Goal: Task Accomplishment & Management: Complete application form

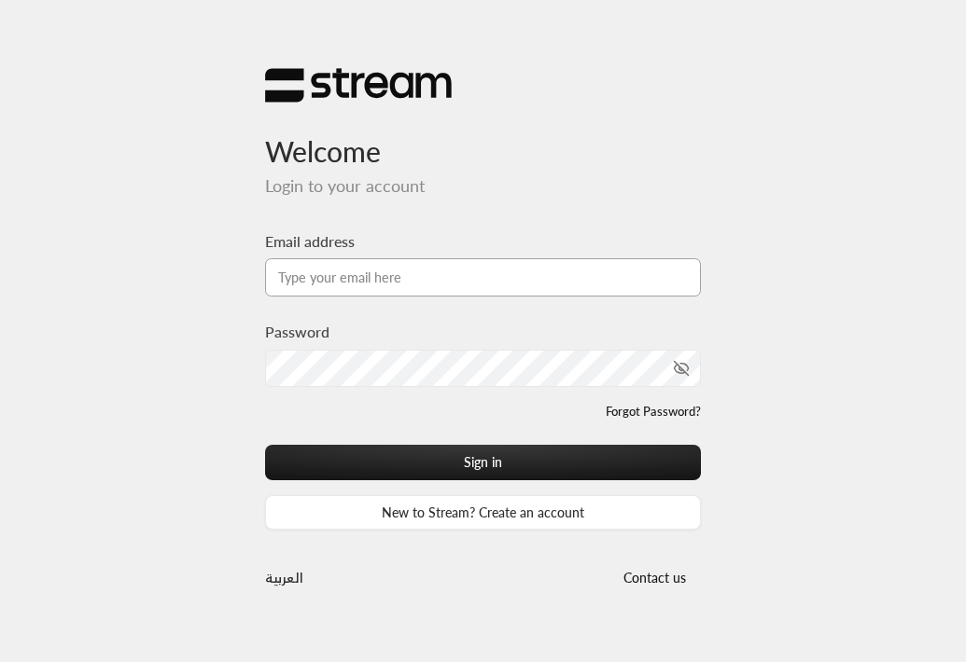
click at [417, 280] on input "Email address" at bounding box center [483, 277] width 437 height 38
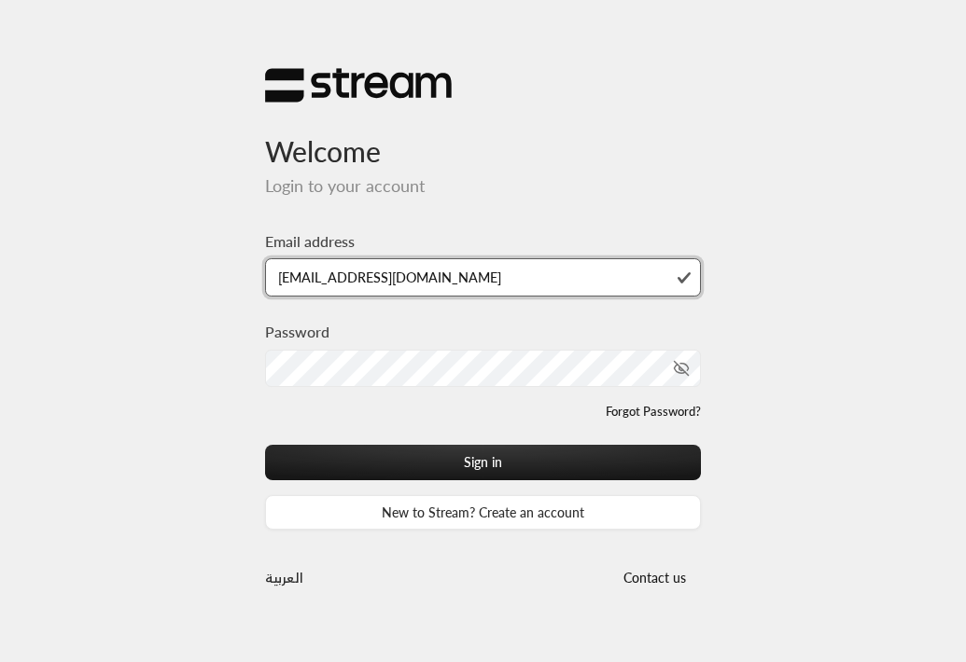
type input "[EMAIL_ADDRESS][DOMAIN_NAME]"
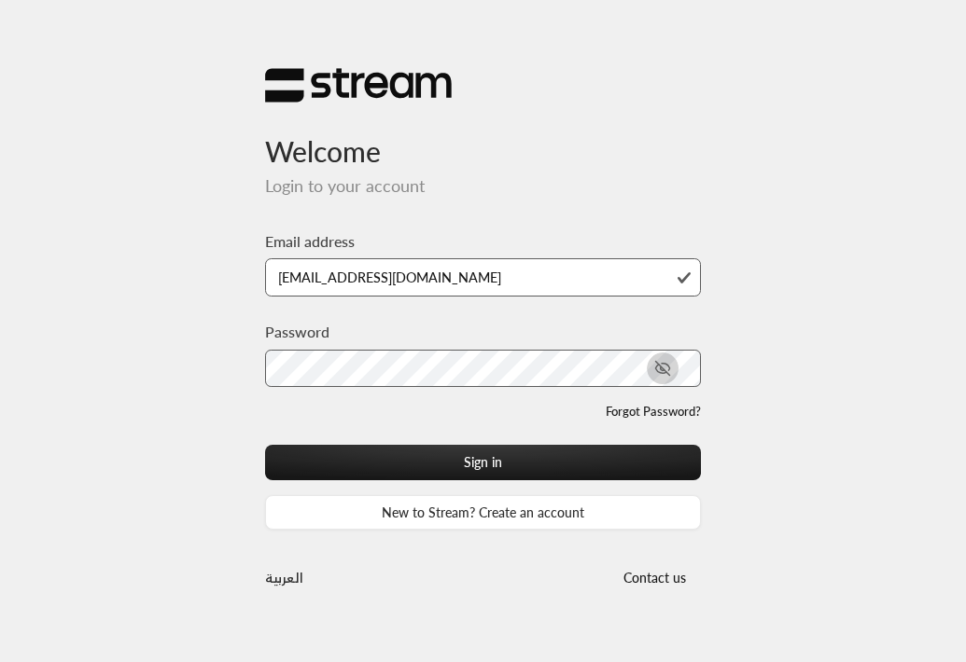
click at [665, 368] on icon "toggle password visibility" at bounding box center [662, 368] width 17 height 17
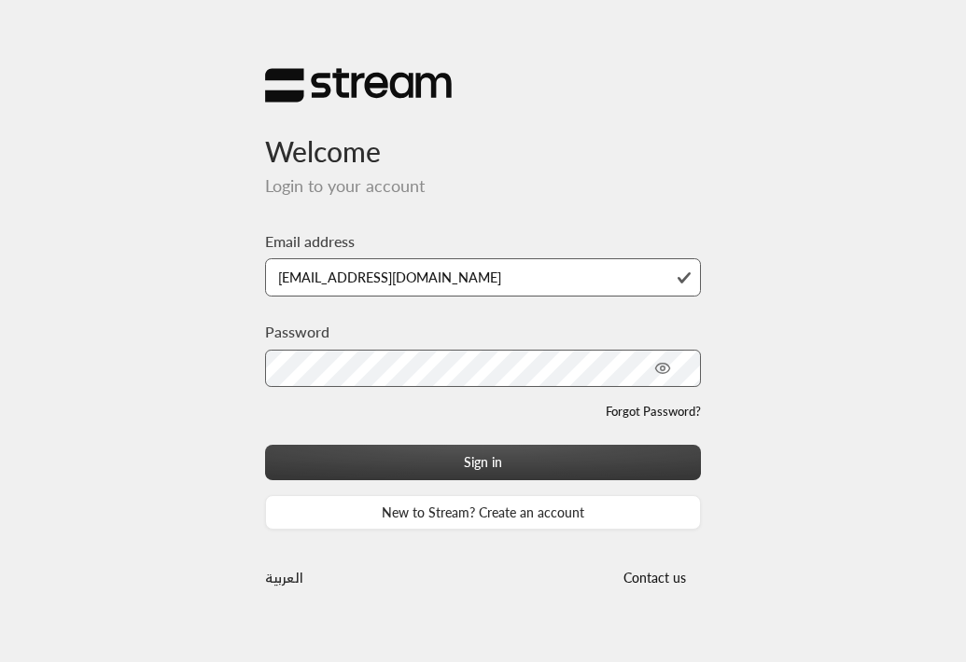
click at [534, 468] on button "Sign in" at bounding box center [483, 462] width 437 height 35
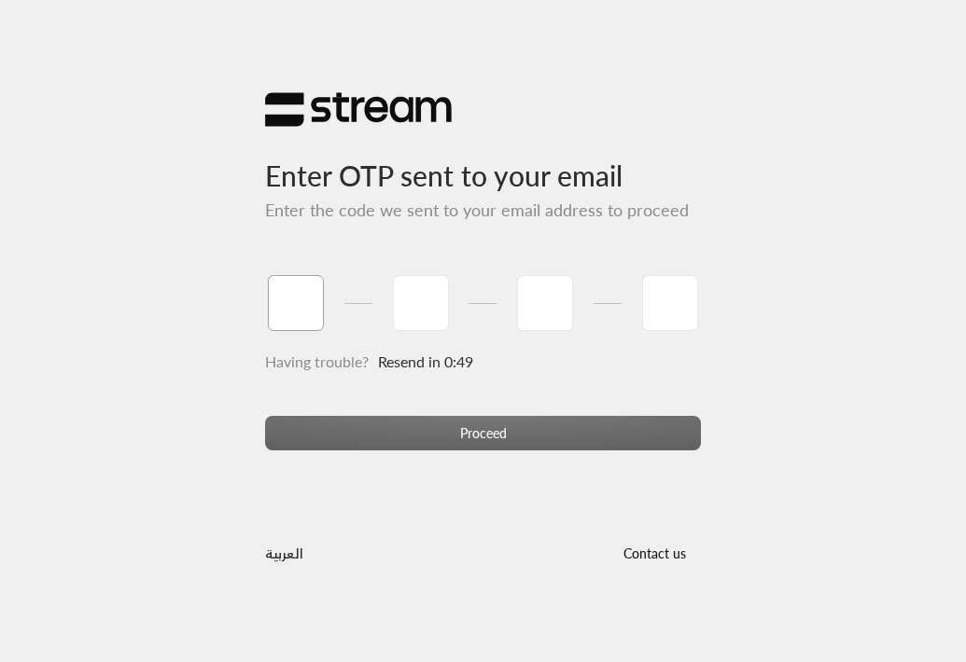
type input "2"
type input "0"
type input "5"
type input "8"
click at [426, 448] on div "Proceed" at bounding box center [483, 441] width 437 height 50
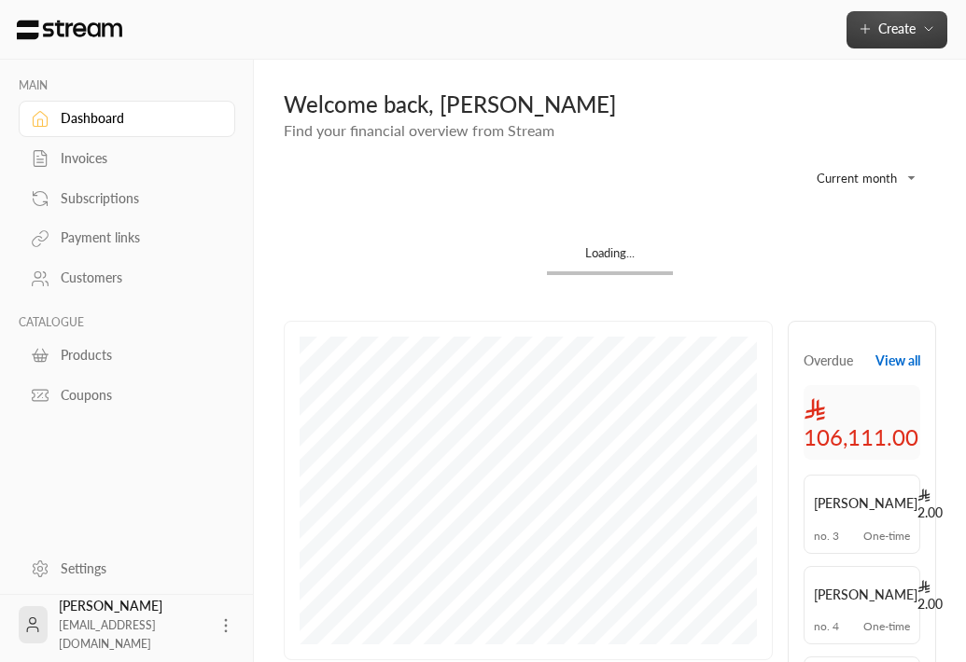
click at [918, 30] on span "Create" at bounding box center [896, 29] width 78 height 16
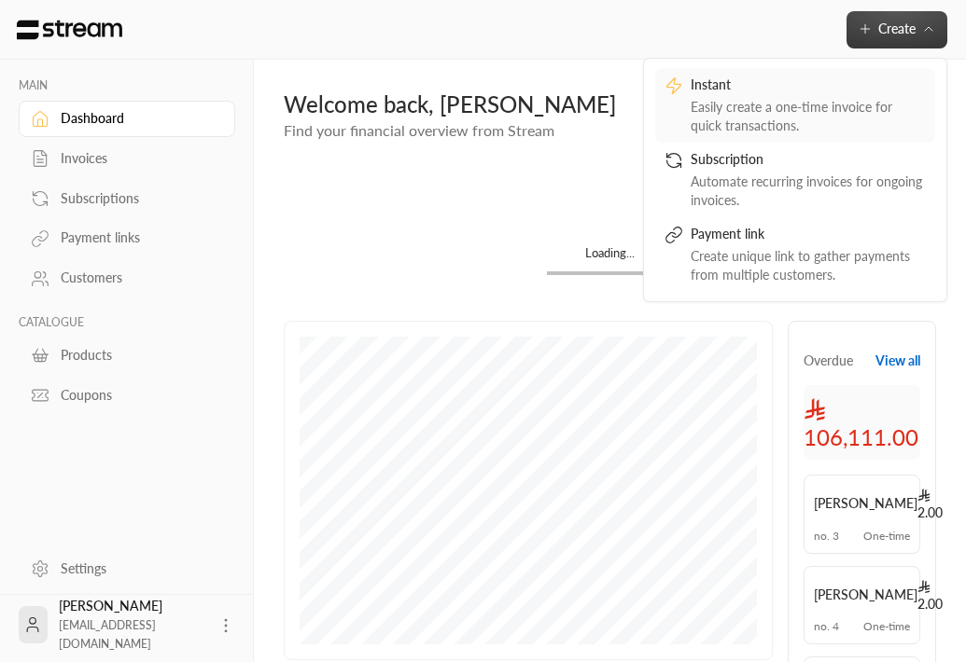
click at [783, 111] on div "Easily create a one-time invoice for quick transactions." at bounding box center [807, 116] width 235 height 37
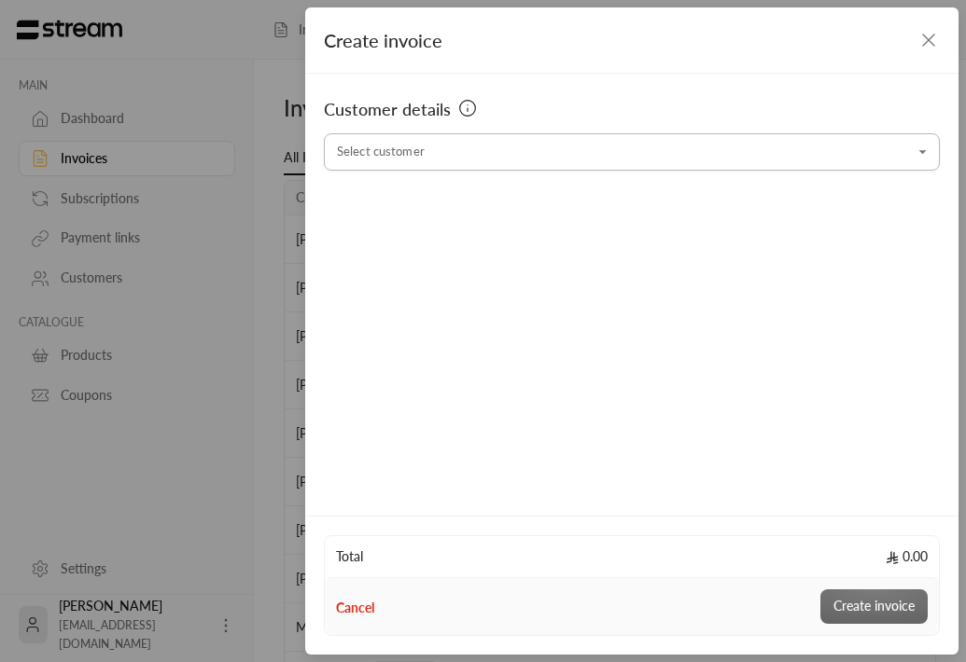
click at [531, 160] on input "Select customer" at bounding box center [632, 152] width 616 height 33
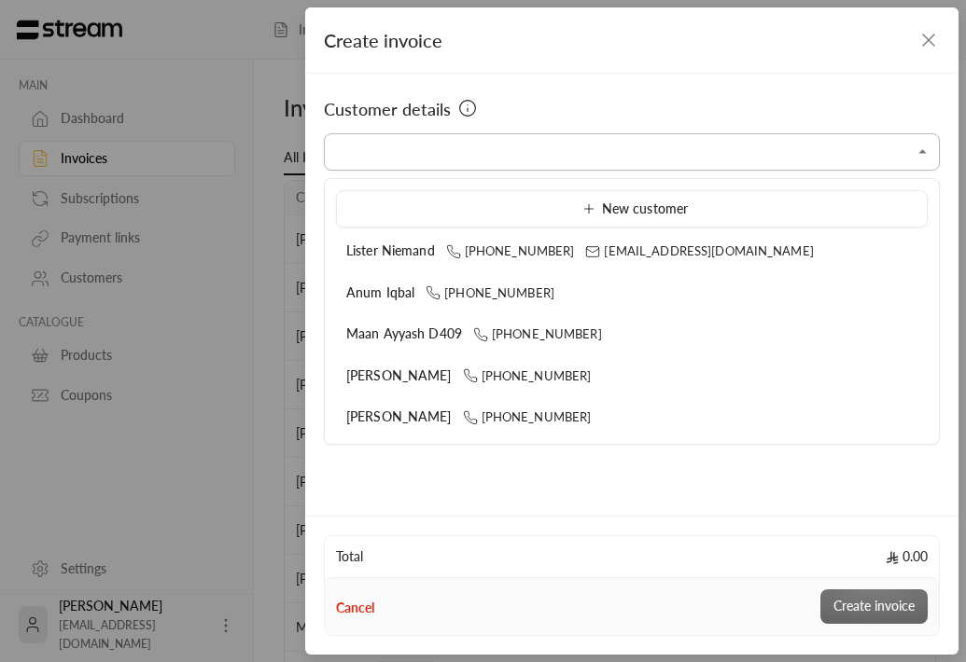
click at [549, 153] on input "Select customer" at bounding box center [632, 152] width 616 height 33
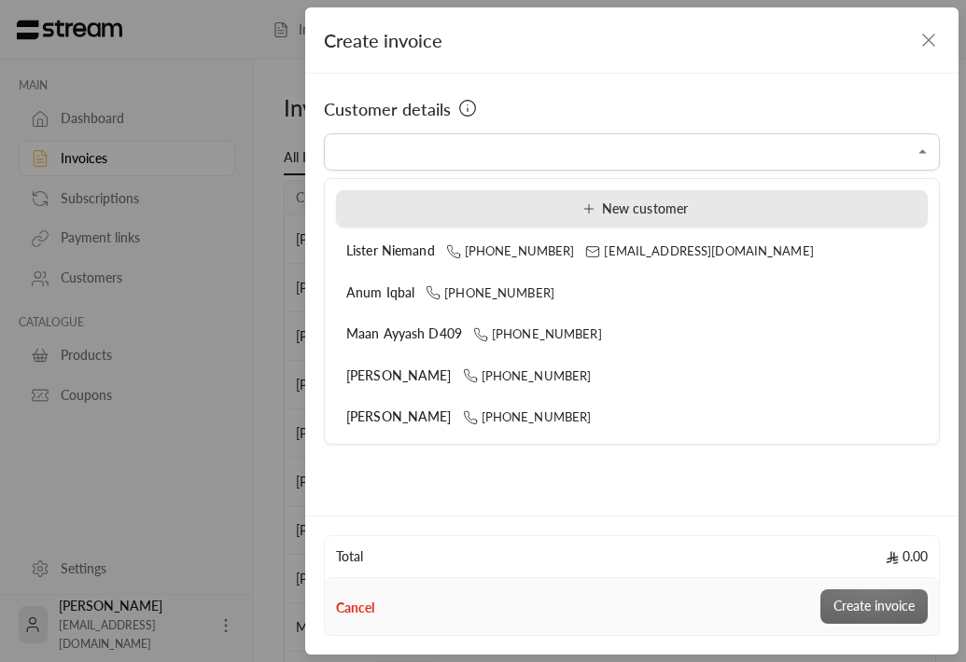
click at [579, 202] on span "New customer" at bounding box center [632, 209] width 112 height 16
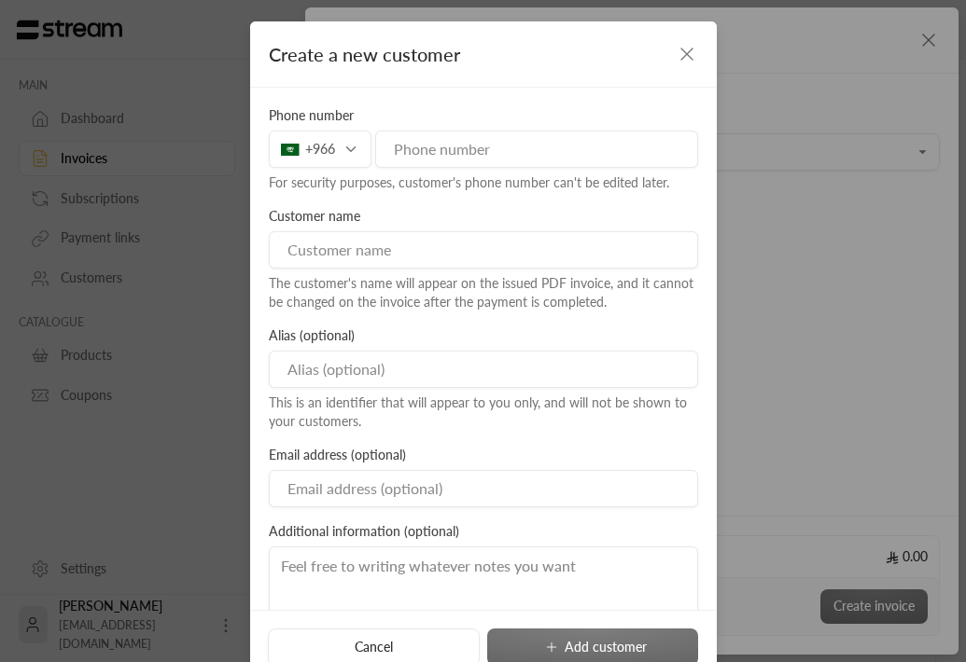
click at [451, 146] on input "tel" at bounding box center [536, 149] width 323 height 37
click at [330, 150] on div "+966" at bounding box center [320, 149] width 103 height 37
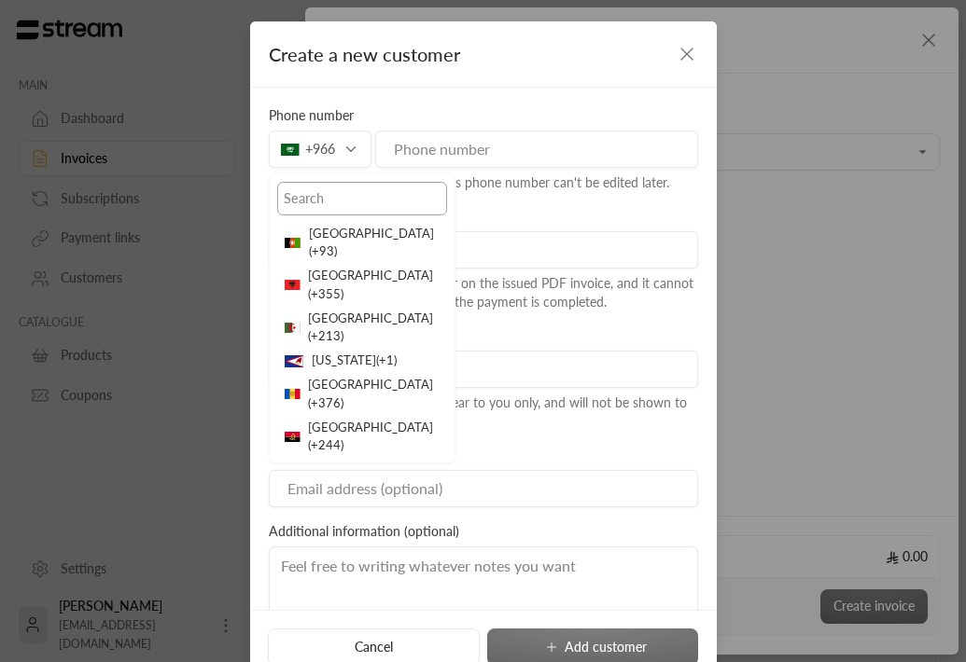
click at [330, 196] on input "text" at bounding box center [362, 199] width 170 height 34
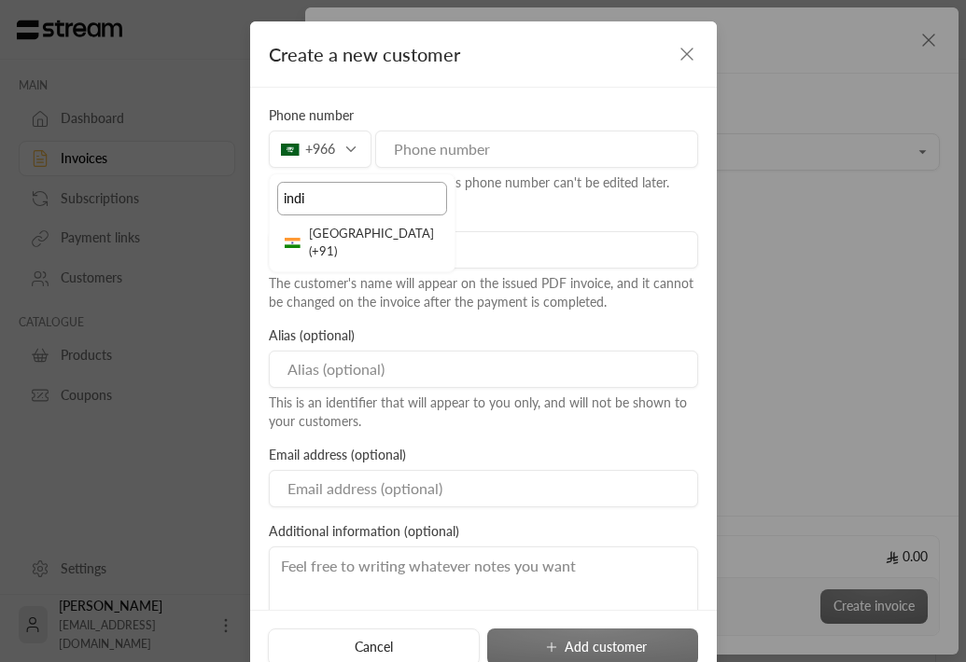
type input "indi"
click at [328, 237] on li "India ( +91 )" at bounding box center [362, 243] width 170 height 43
click at [464, 150] on input "tel" at bounding box center [536, 149] width 323 height 37
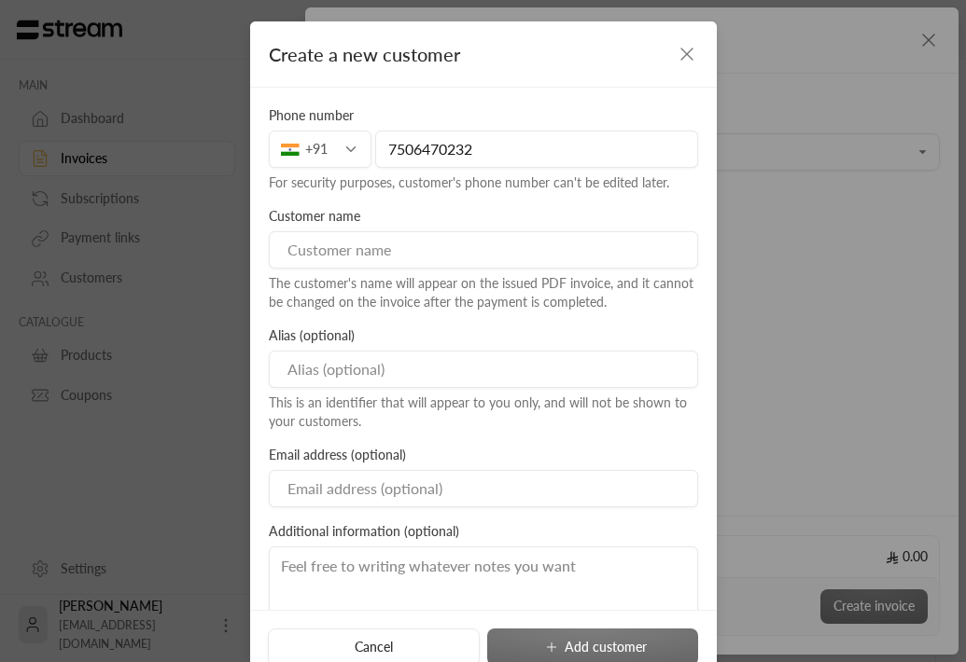
type input "7506470232"
click at [406, 259] on input at bounding box center [483, 249] width 429 height 37
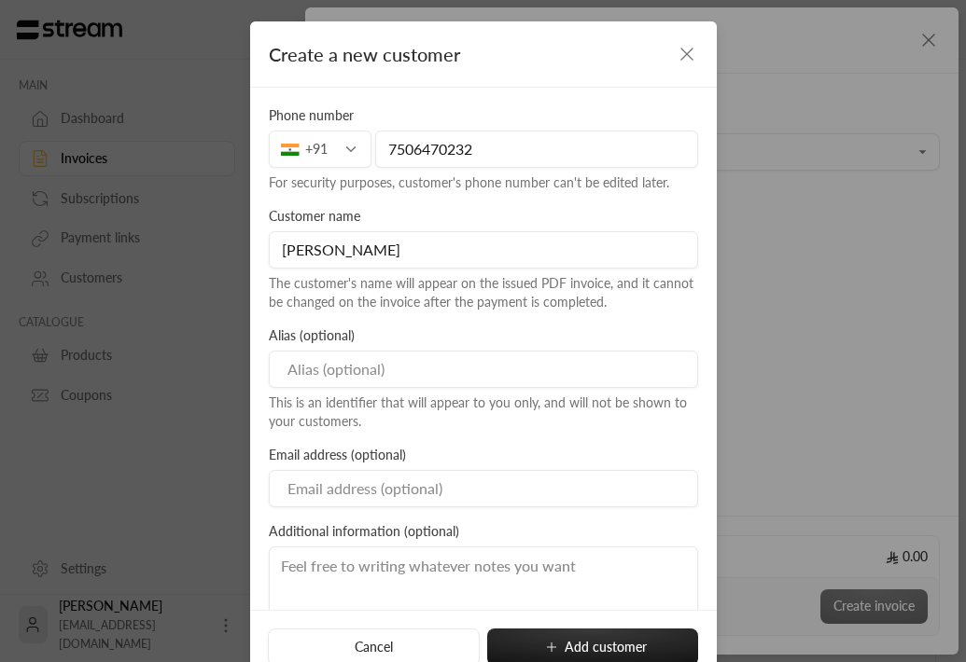
type input "[PERSON_NAME]"
click at [354, 378] on input at bounding box center [483, 369] width 429 height 37
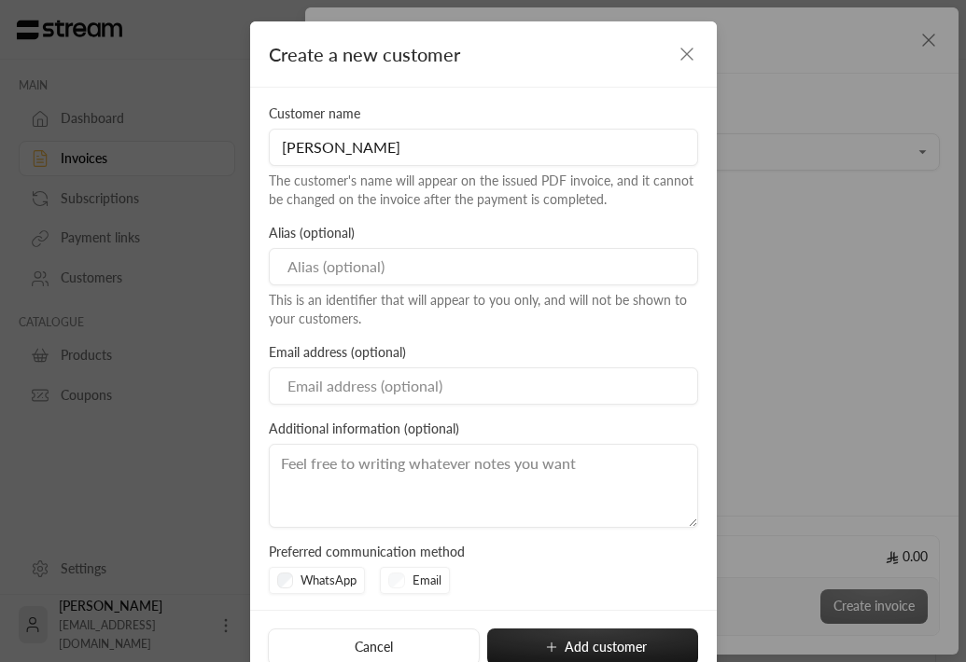
scroll to position [105, 0]
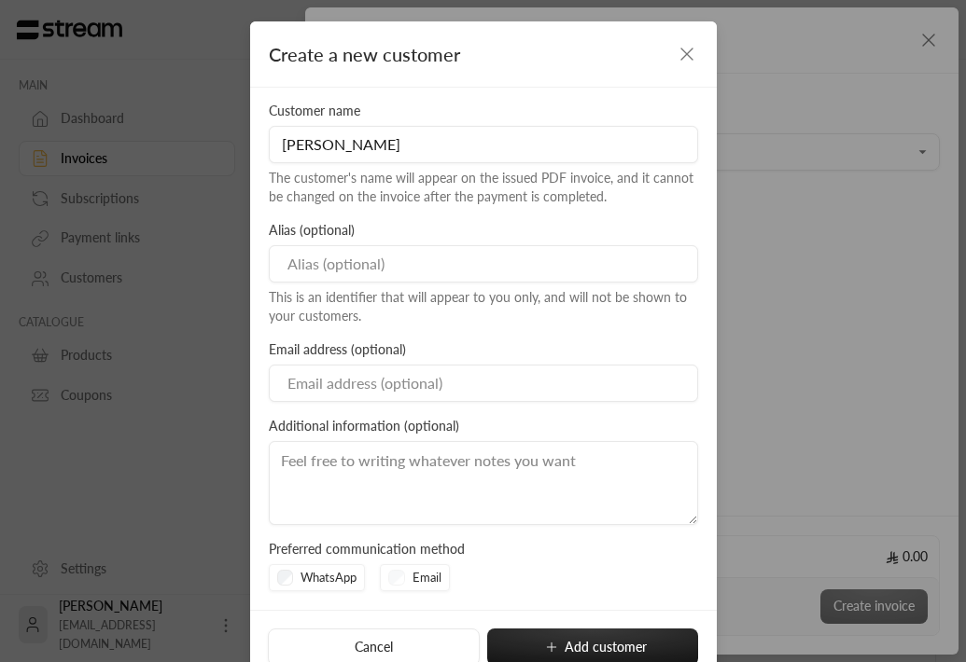
click at [348, 380] on input "Email" at bounding box center [483, 383] width 429 height 37
click at [324, 389] on input "Email" at bounding box center [483, 383] width 429 height 37
paste input "[EMAIL_ADDRESS][DOMAIN_NAME]"
type input "[EMAIL_ADDRESS][DOMAIN_NAME]"
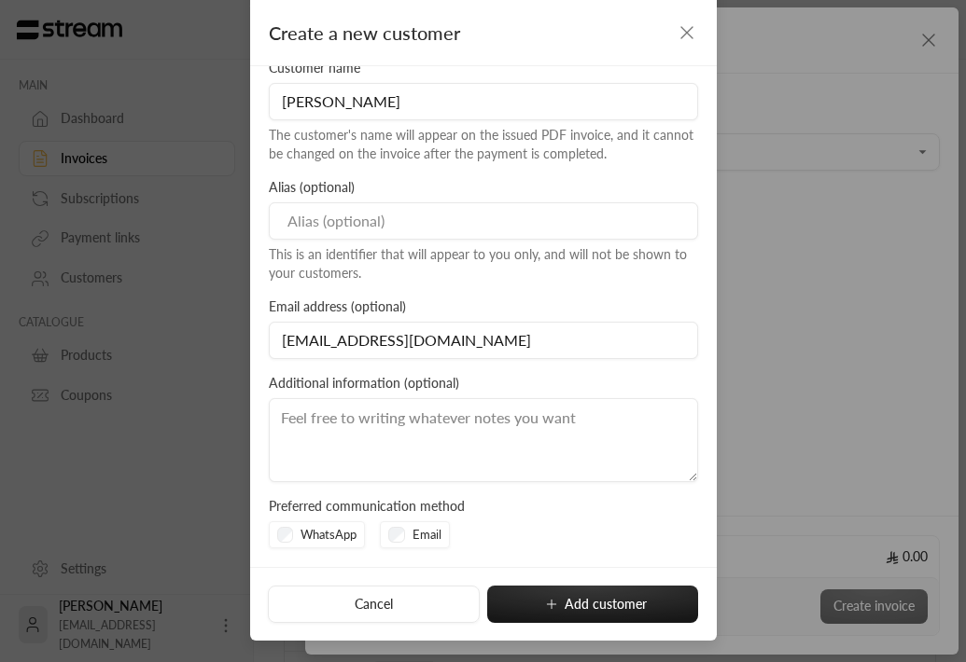
click at [452, 434] on textarea at bounding box center [483, 440] width 429 height 84
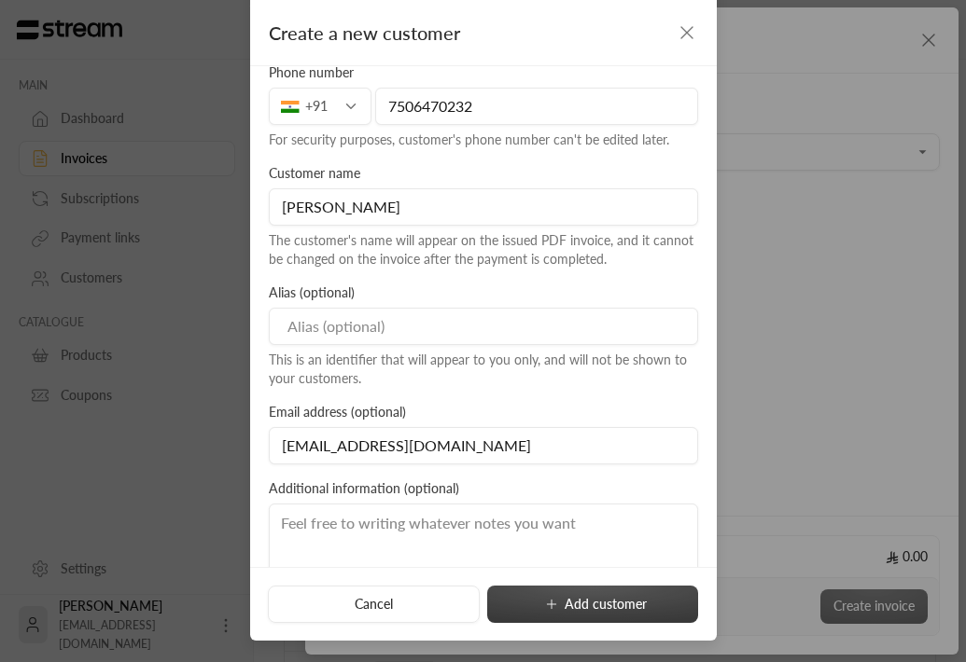
click at [600, 617] on button "Add customer" at bounding box center [592, 604] width 211 height 37
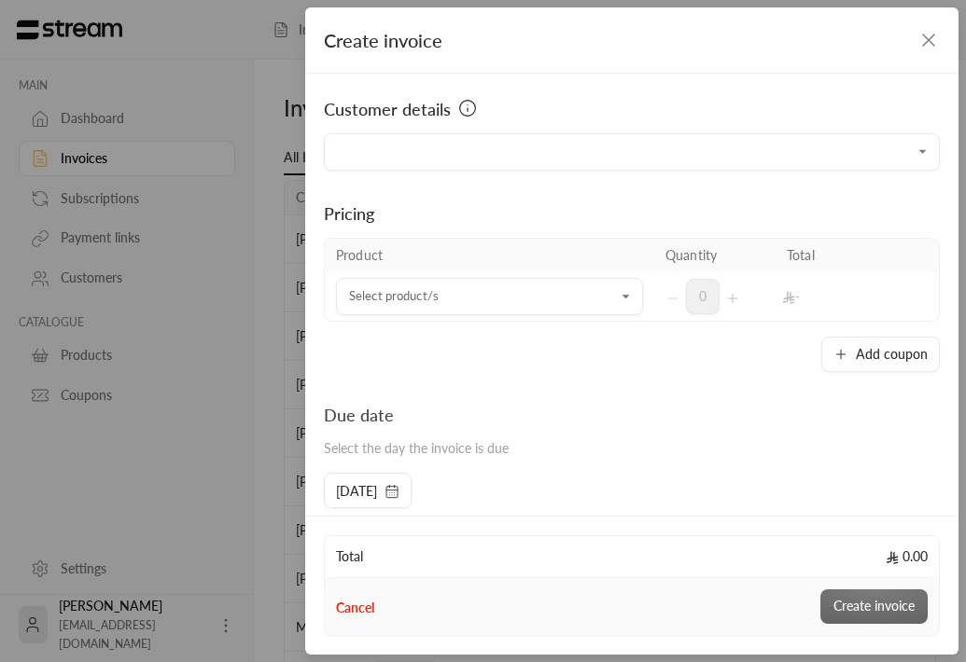
type input "**********"
click at [577, 297] on input "Select customer" at bounding box center [489, 297] width 307 height 33
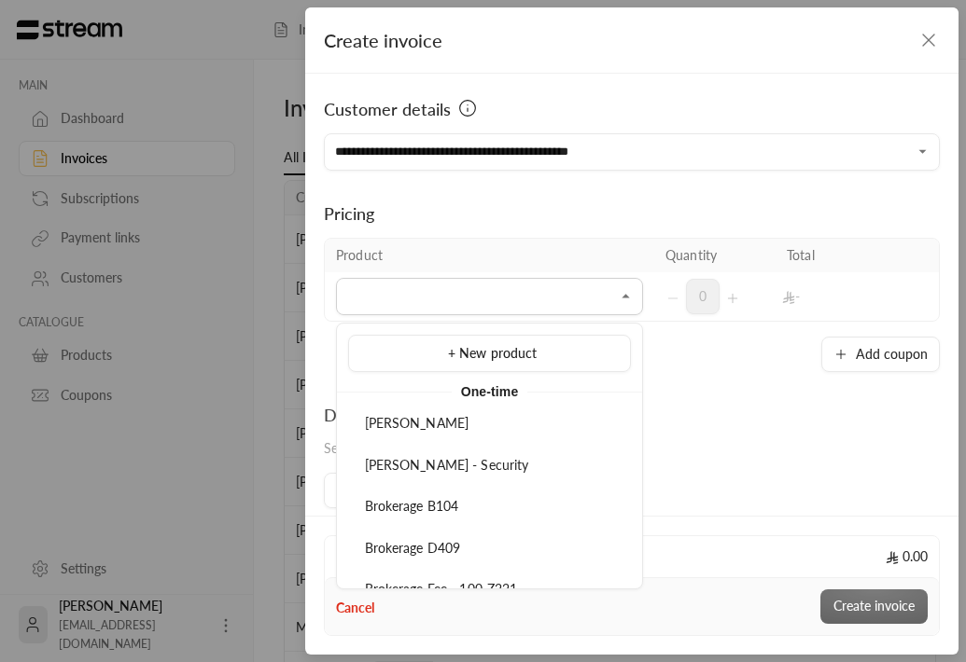
click at [723, 209] on div "Pricing" at bounding box center [632, 214] width 616 height 26
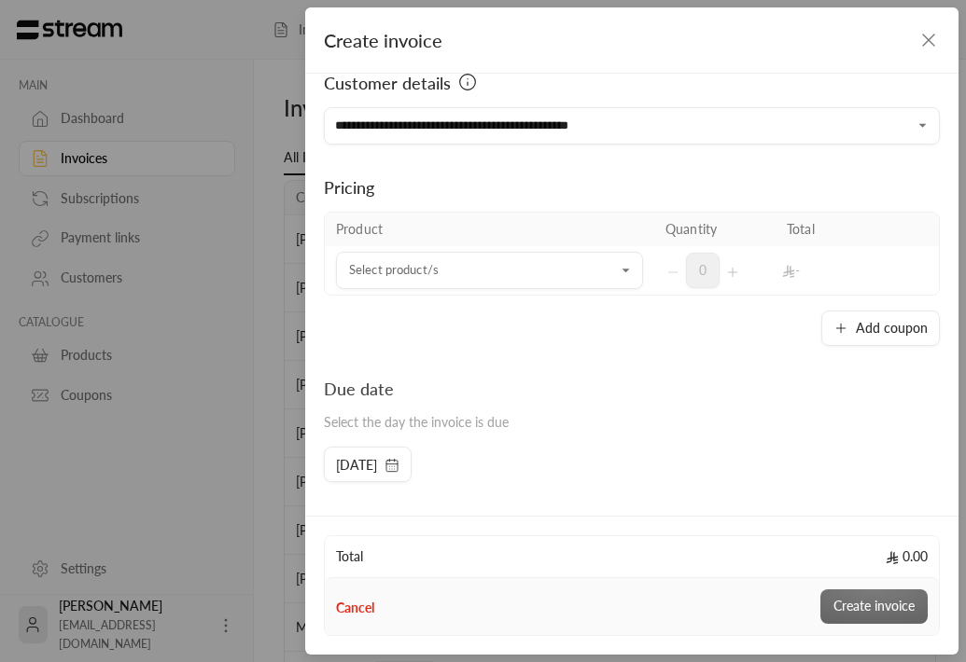
scroll to position [29, 0]
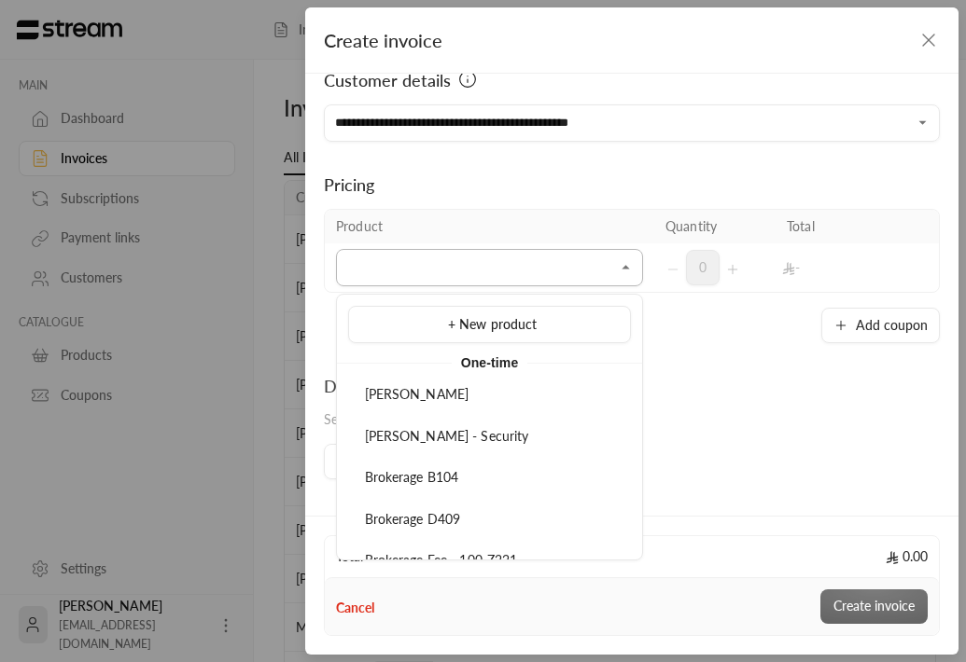
click at [544, 271] on input "Select customer" at bounding box center [489, 268] width 307 height 33
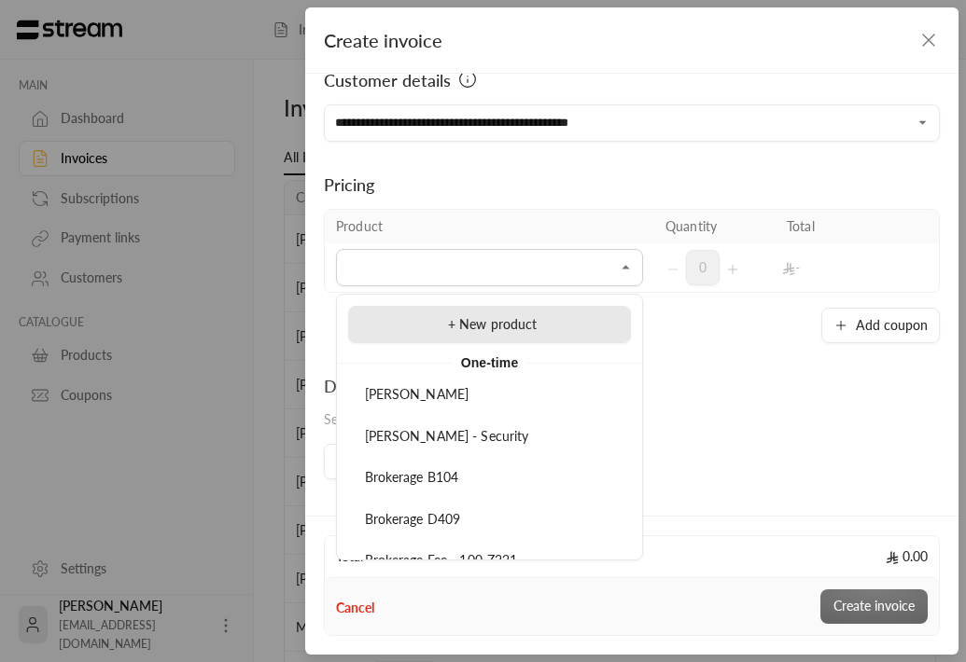
click at [541, 323] on div "+ New product" at bounding box center [489, 325] width 262 height 20
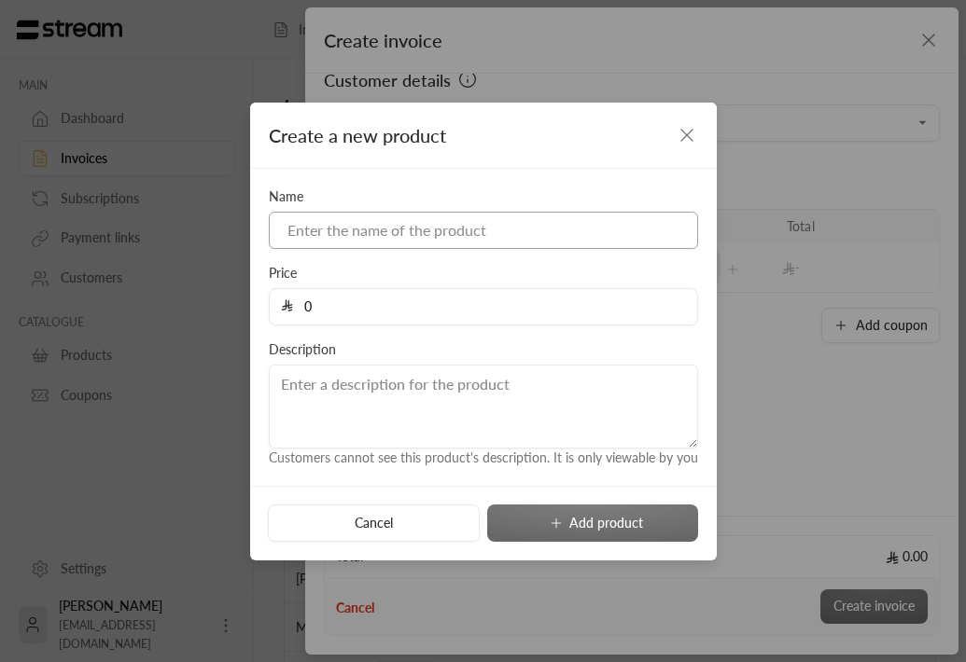
click at [414, 230] on input at bounding box center [483, 230] width 429 height 37
type input "Brokerage H02"
click at [352, 318] on input "0" at bounding box center [489, 306] width 393 height 35
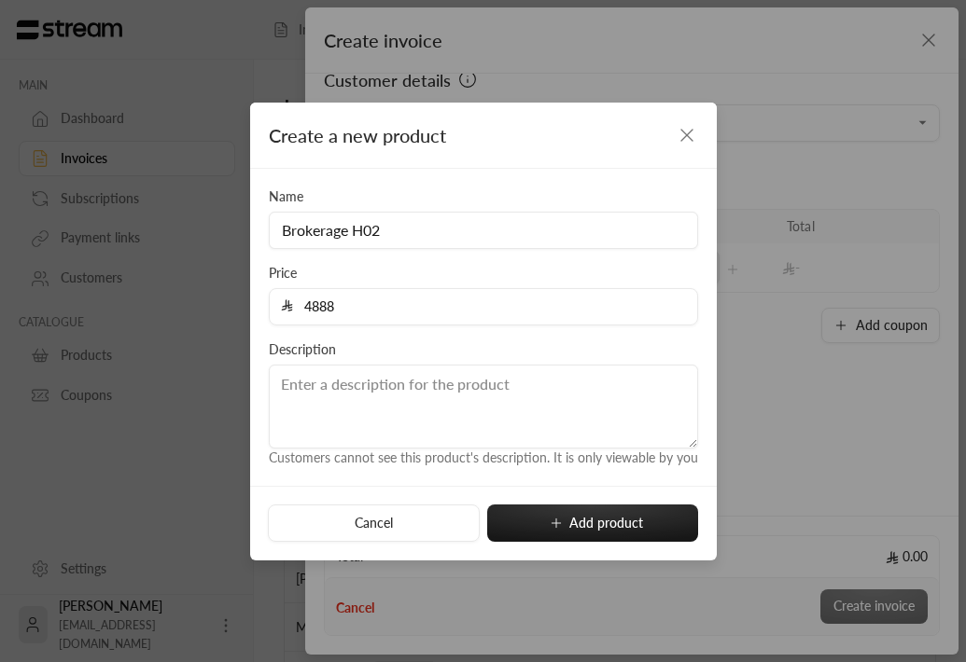
type input "4888"
click at [328, 416] on textarea at bounding box center [483, 407] width 429 height 84
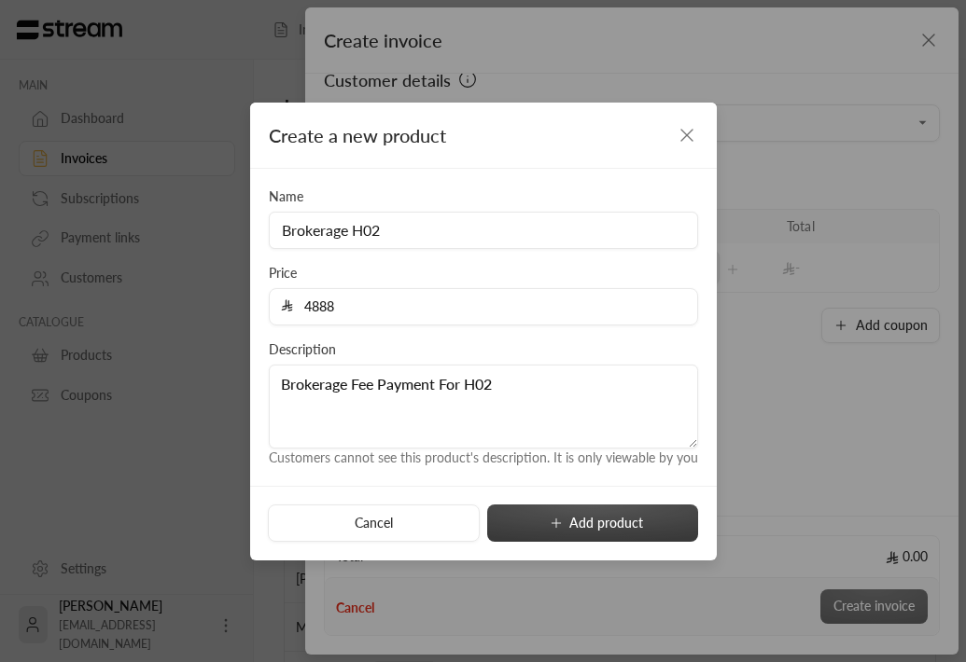
type textarea "Brokerage Fee Payment For H02"
click at [614, 524] on button "Add product" at bounding box center [592, 523] width 211 height 37
type input "0"
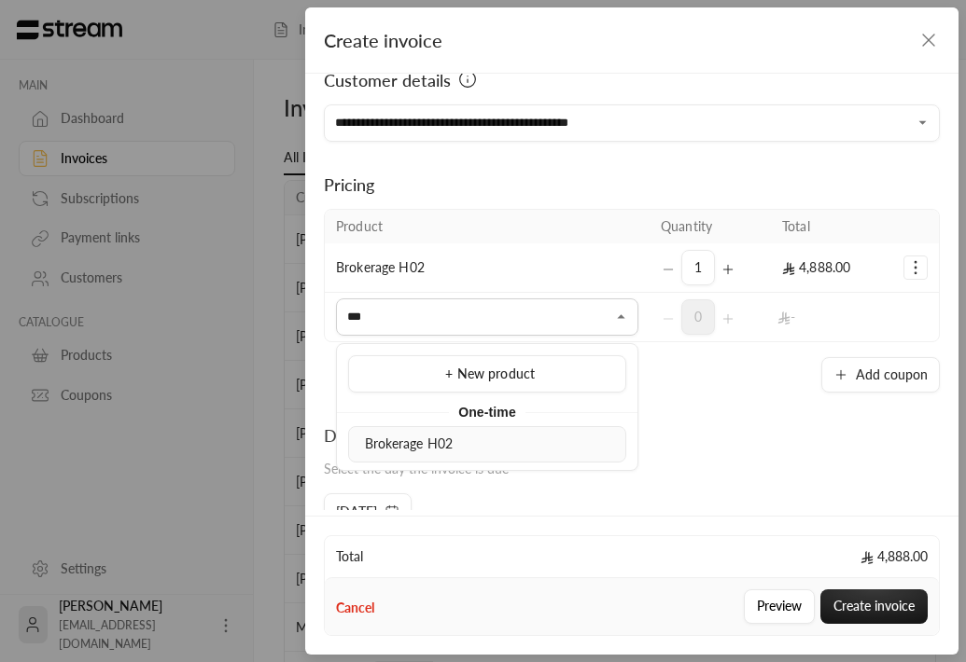
click at [439, 449] on span "Brokerage H02" at bounding box center [409, 444] width 89 height 16
type input "***"
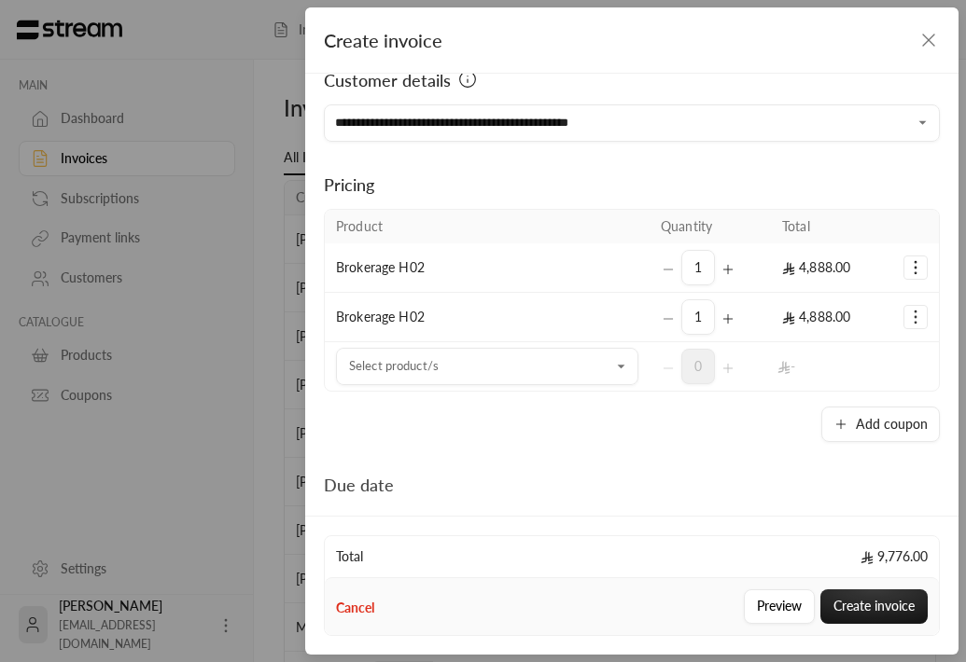
click at [923, 266] on icon "Selected Products" at bounding box center [915, 267] width 19 height 19
click at [876, 351] on span "Remove product" at bounding box center [853, 347] width 90 height 15
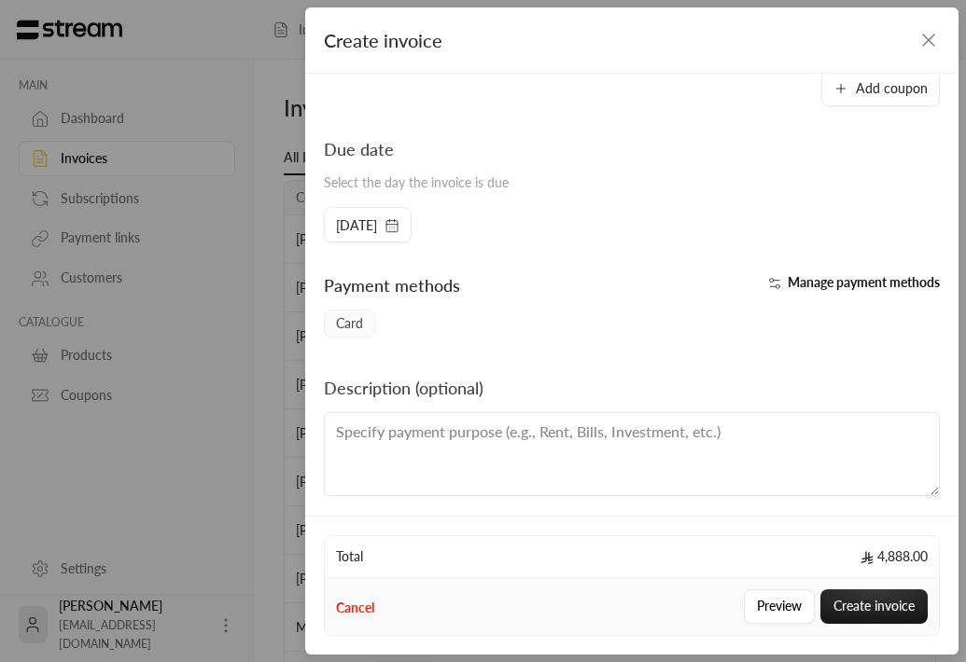
scroll to position [324, 0]
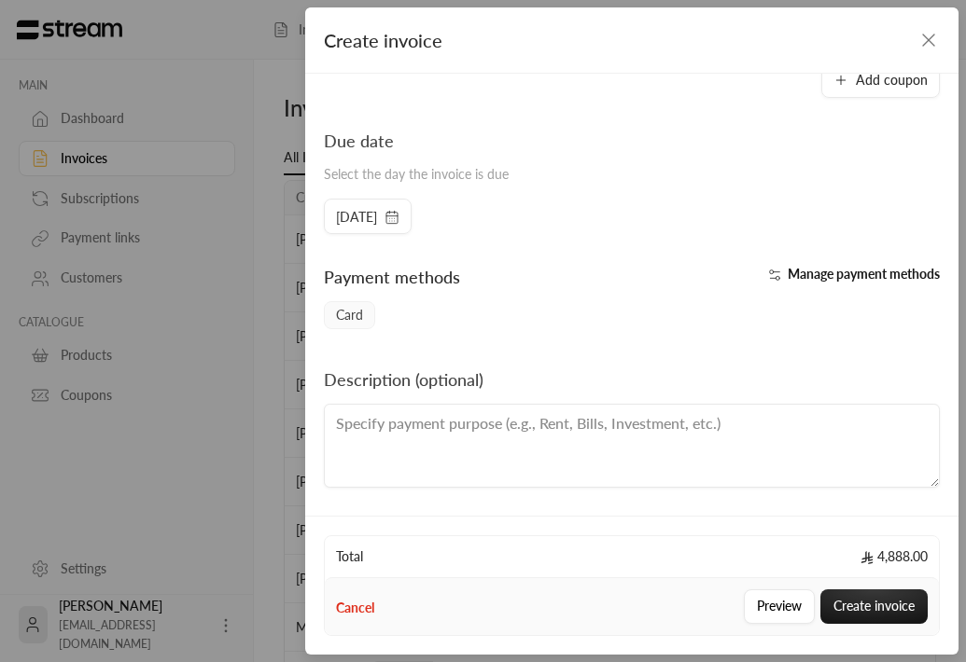
click at [377, 216] on span "[DATE]" at bounding box center [356, 217] width 41 height 19
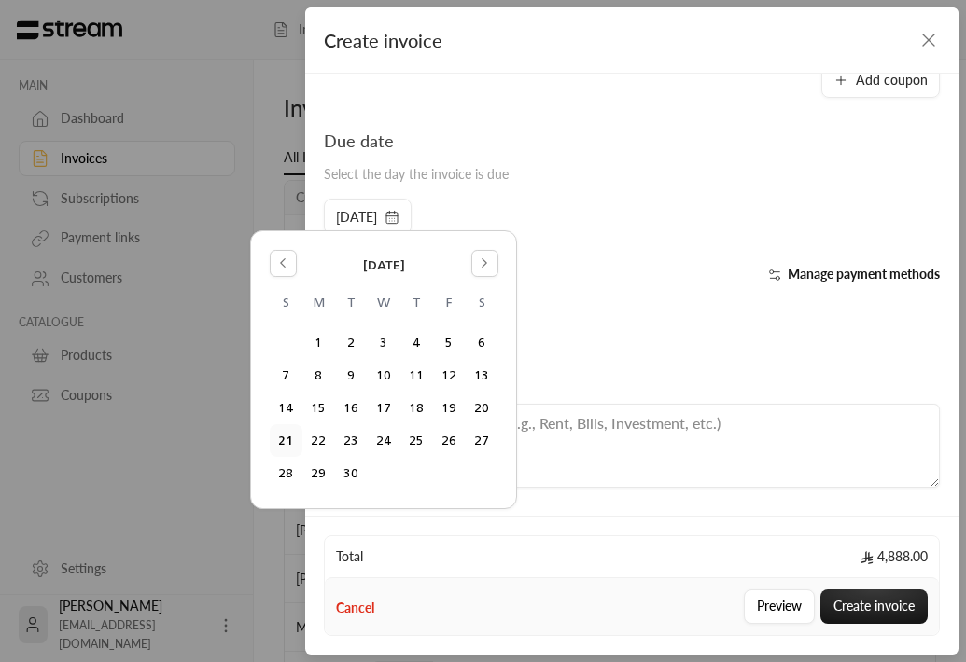
click at [356, 440] on button "23" at bounding box center [351, 440] width 31 height 31
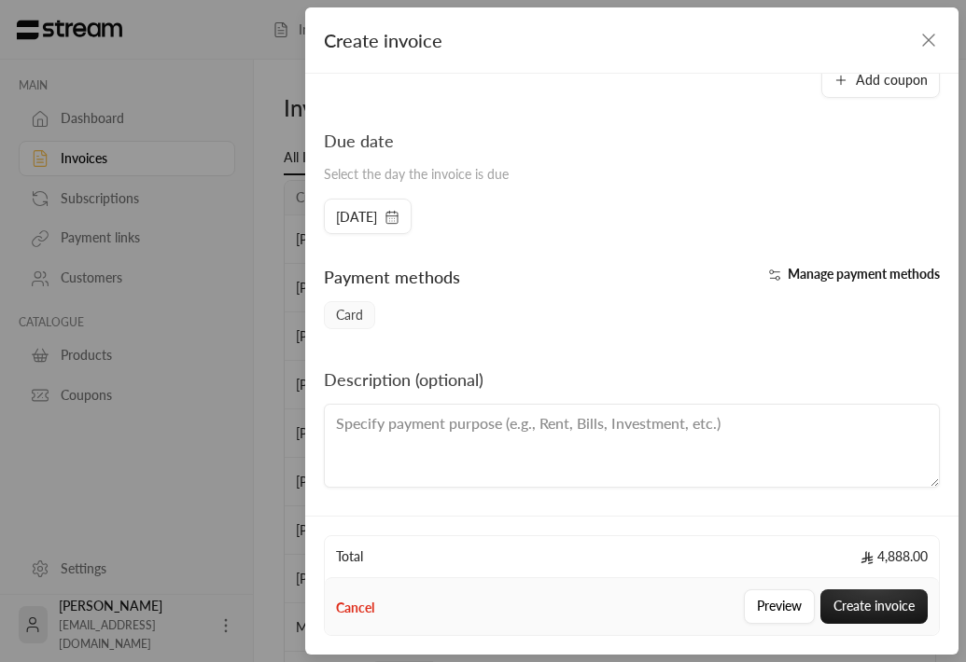
click at [643, 440] on textarea at bounding box center [632, 446] width 616 height 84
type textarea "Brokerage Fee Payment"
click at [874, 612] on button "Create invoice" at bounding box center [873, 607] width 107 height 35
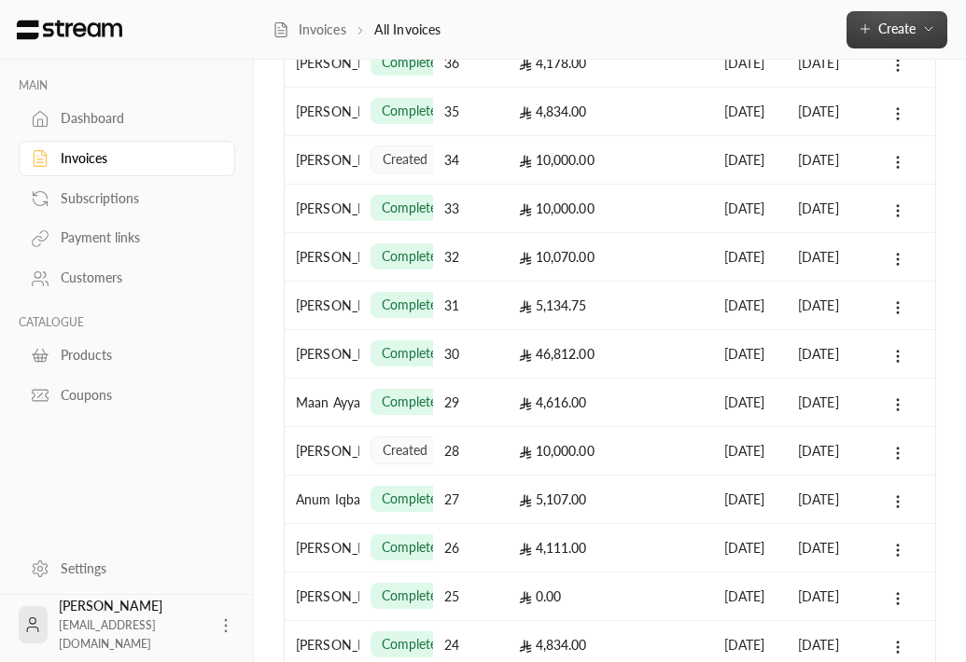
scroll to position [0, 0]
